Goal: Task Accomplishment & Management: Use online tool/utility

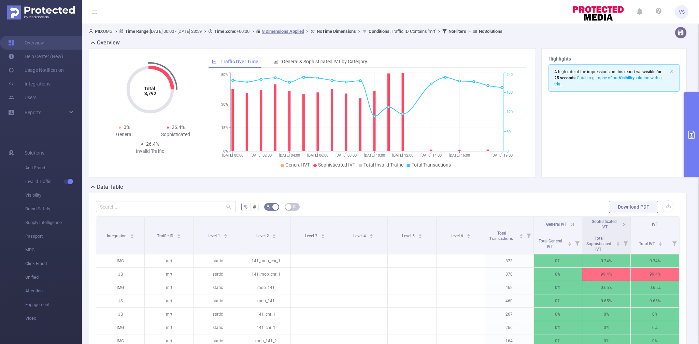
scroll to position [133, 0]
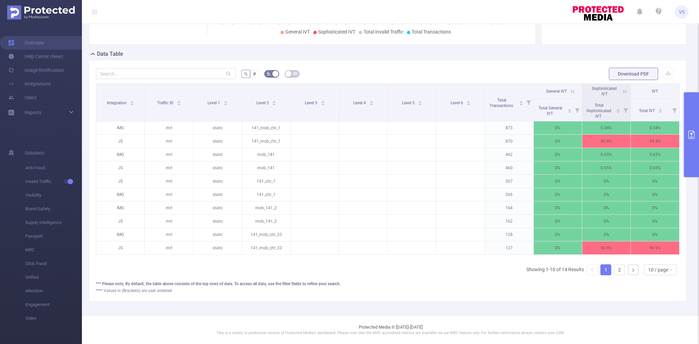
click at [685, 127] on button "primary" at bounding box center [691, 134] width 15 height 85
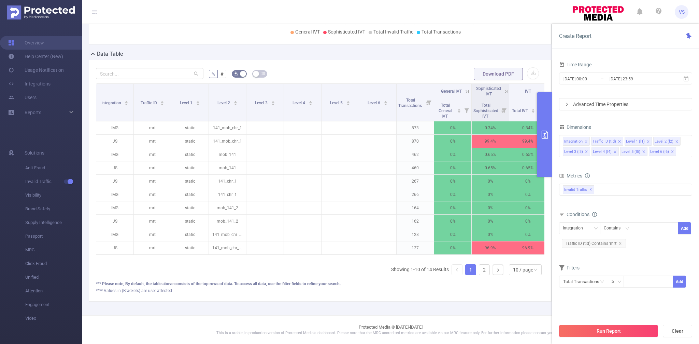
click at [581, 329] on button "Run Report" at bounding box center [608, 330] width 99 height 12
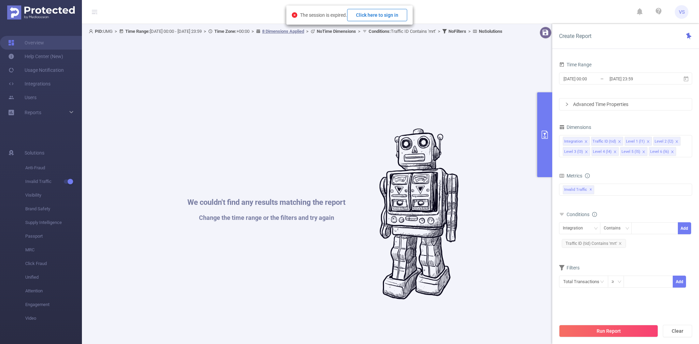
click at [377, 19] on button "Click here to sign in" at bounding box center [377, 15] width 60 height 12
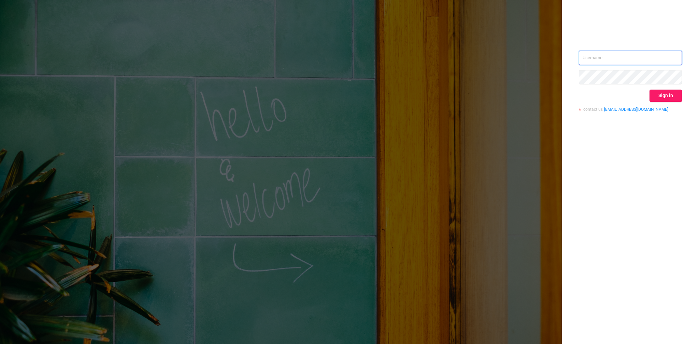
type input "[EMAIL_ADDRESS][DOMAIN_NAME]"
click at [656, 95] on button "Sign in" at bounding box center [666, 95] width 32 height 12
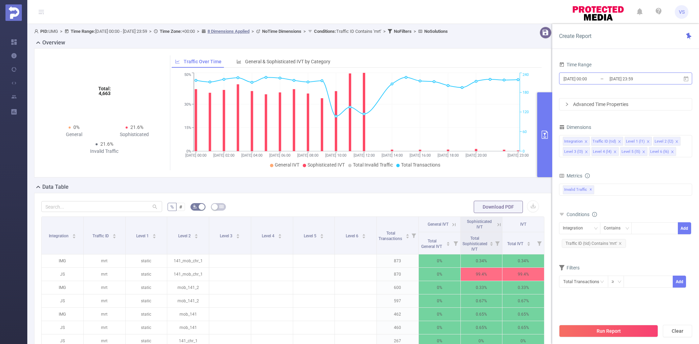
click at [601, 80] on input "[DATE] 00:00" at bounding box center [590, 78] width 55 height 9
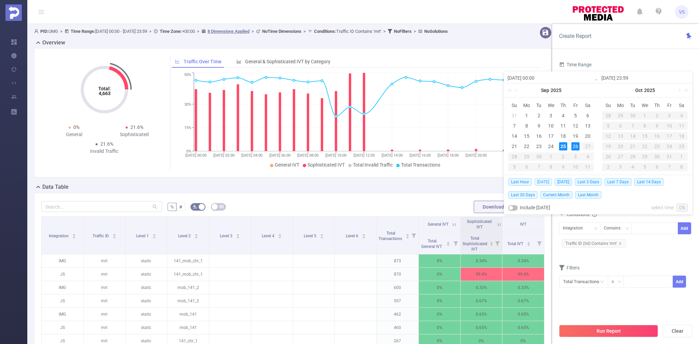
click at [543, 180] on span "Today" at bounding box center [543, 182] width 17 height 8
type input "2025-09-25 00:00"
type input "2025-09-25 23:59"
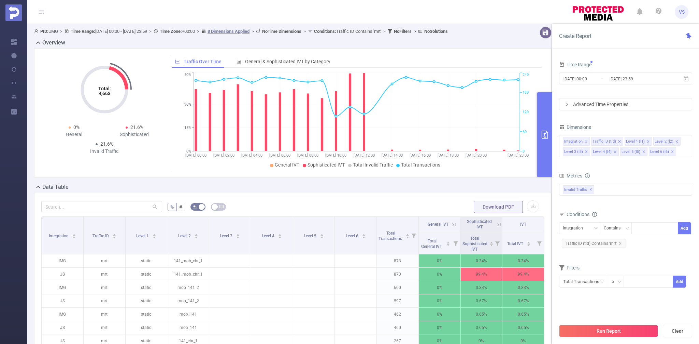
click at [543, 180] on div "Total: 4,663 Total: 4,663 0% General 21.6% Sophisticated 21.6% Invalid Traffic …" at bounding box center [292, 115] width 523 height 135
click at [585, 325] on button "Run Report" at bounding box center [608, 330] width 99 height 12
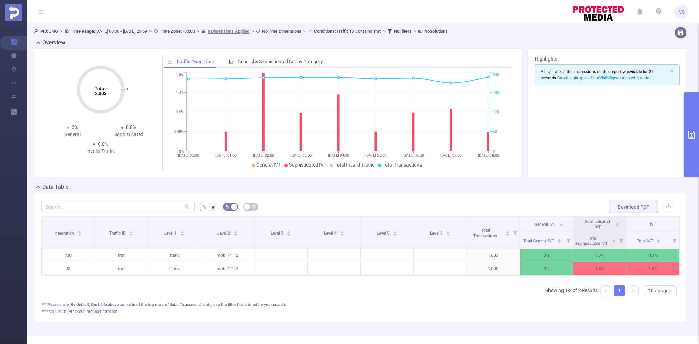
click at [621, 226] on icon at bounding box center [618, 224] width 6 height 6
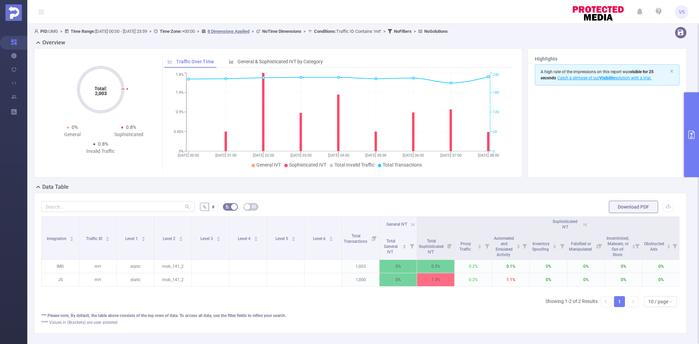
click at [689, 146] on button "primary" at bounding box center [691, 134] width 15 height 85
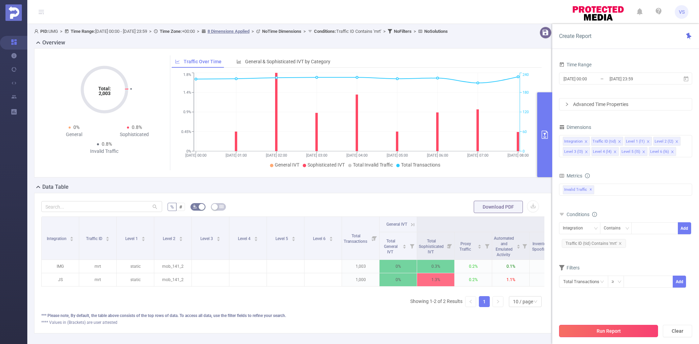
click at [570, 328] on button "Run Report" at bounding box center [608, 330] width 99 height 12
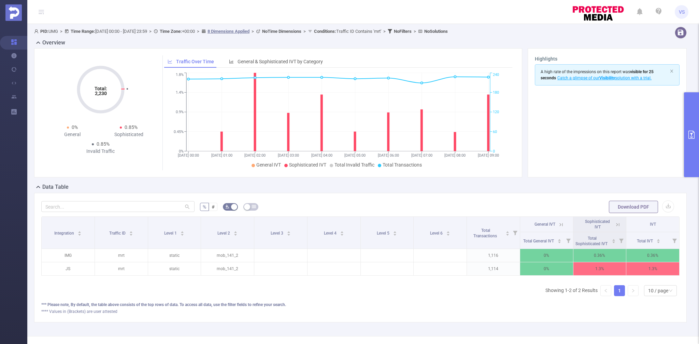
click at [619, 225] on icon at bounding box center [618, 224] width 3 height 3
